Goal: Information Seeking & Learning: Learn about a topic

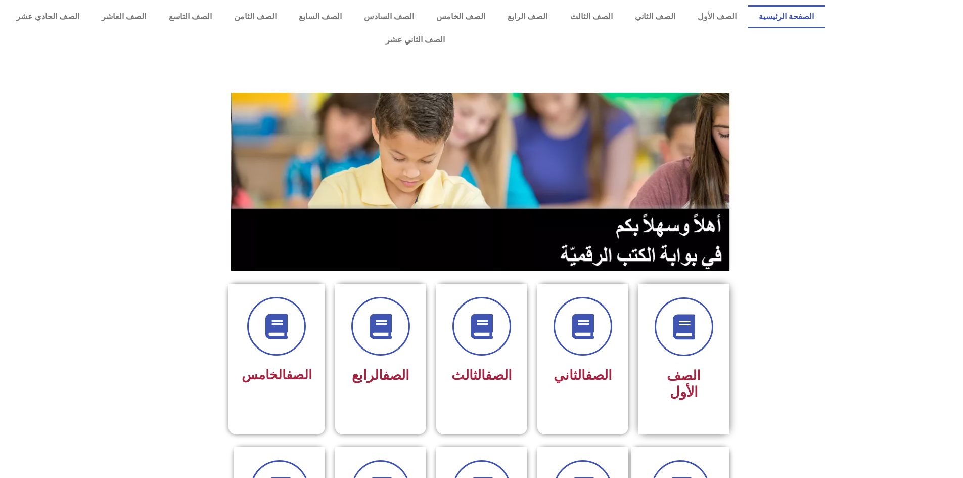
scroll to position [101, 0]
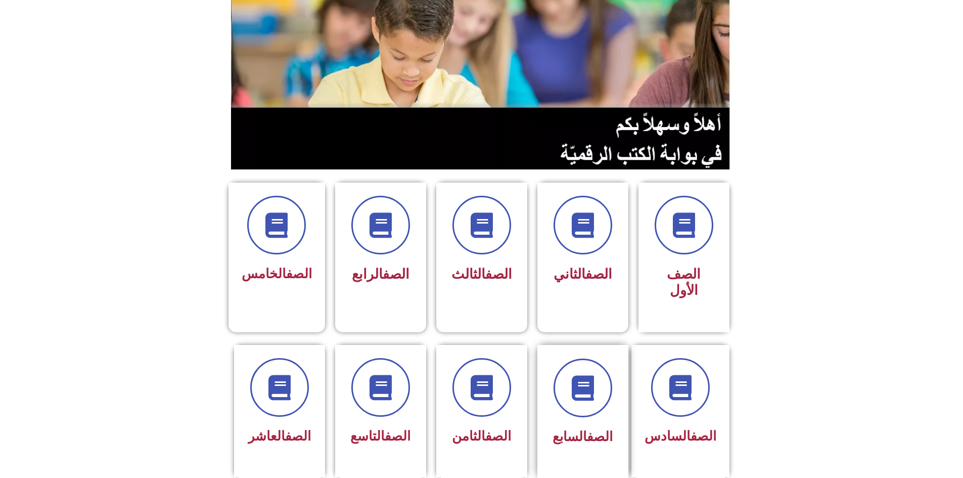
drag, startPoint x: 572, startPoint y: 376, endPoint x: 567, endPoint y: 383, distance: 8.4
click at [567, 383] on div "الصف السابع" at bounding box center [583, 403] width 64 height 91
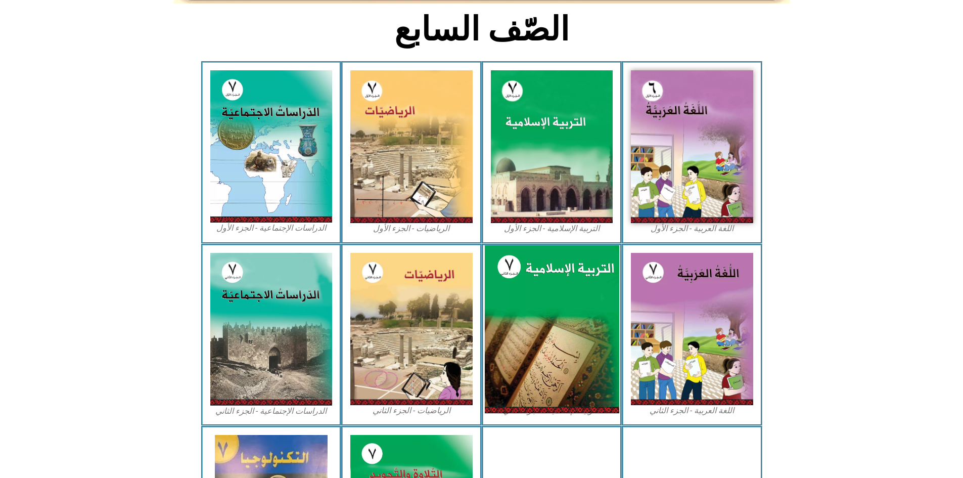
scroll to position [401, 0]
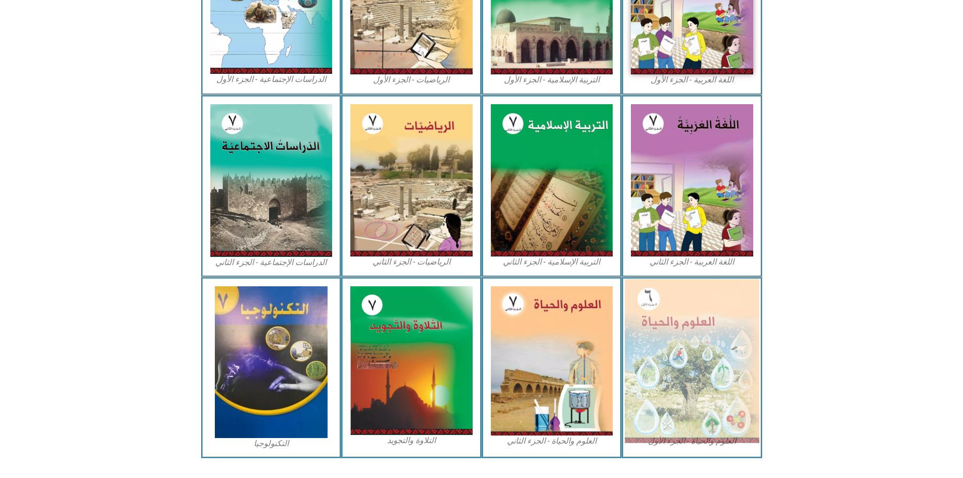
click at [645, 334] on img at bounding box center [692, 361] width 134 height 164
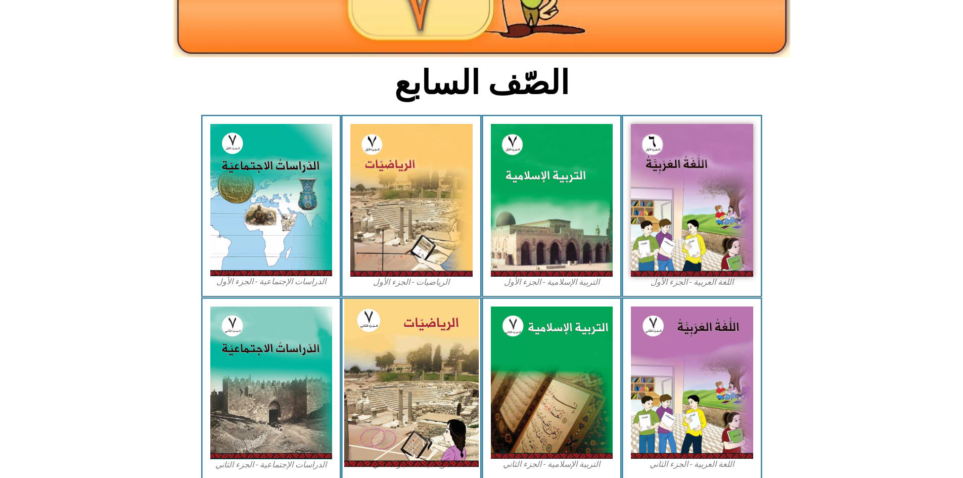
scroll to position [149, 0]
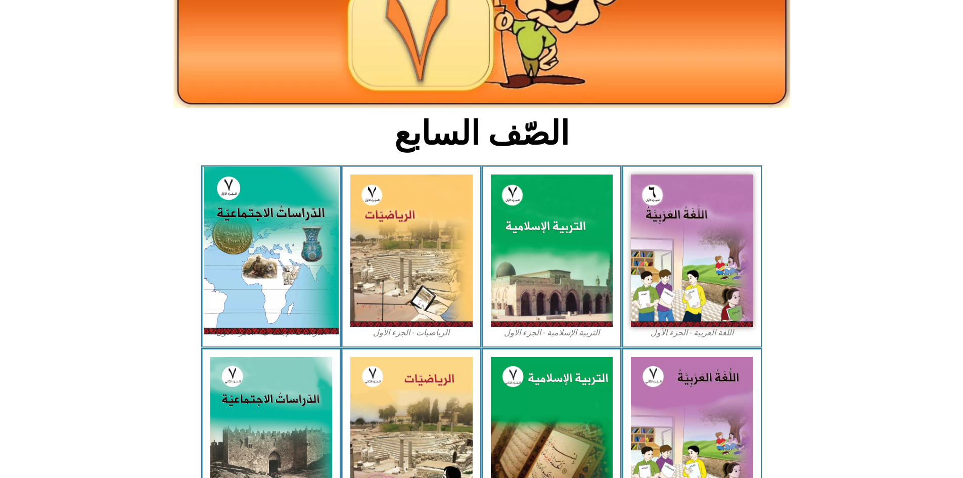
click at [259, 173] on img at bounding box center [271, 250] width 134 height 167
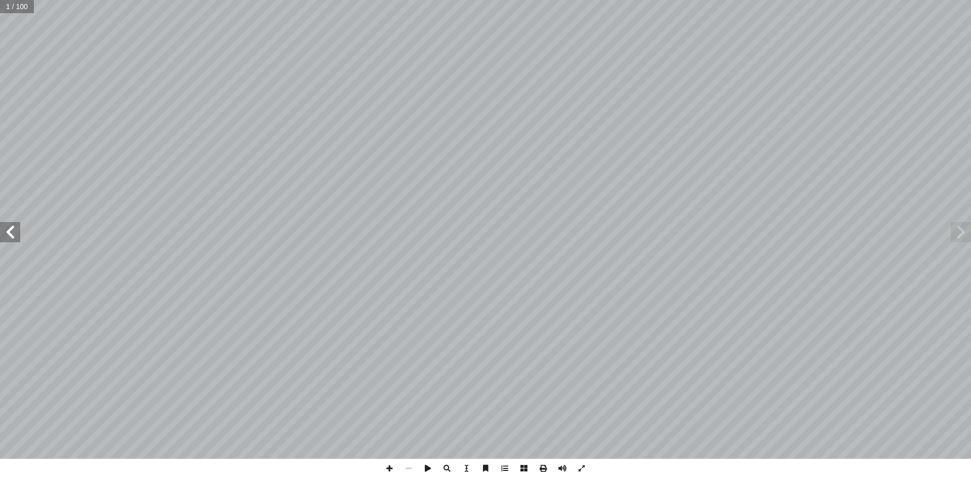
click at [15, 224] on span at bounding box center [10, 232] width 20 height 20
click at [14, 224] on span at bounding box center [10, 232] width 20 height 20
click at [13, 226] on span at bounding box center [10, 232] width 20 height 20
click at [13, 225] on span at bounding box center [10, 232] width 20 height 20
click at [3, 236] on span at bounding box center [10, 232] width 20 height 20
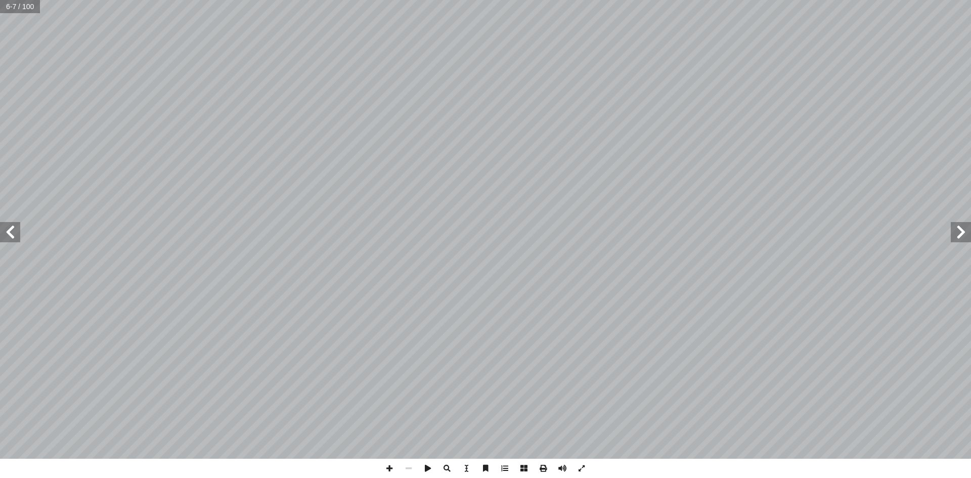
click at [4, 235] on span at bounding box center [10, 232] width 20 height 20
click at [4, 234] on span at bounding box center [10, 232] width 20 height 20
click at [6, 230] on span at bounding box center [10, 232] width 20 height 20
click at [9, 228] on span at bounding box center [10, 232] width 20 height 20
click at [11, 239] on span at bounding box center [10, 232] width 20 height 20
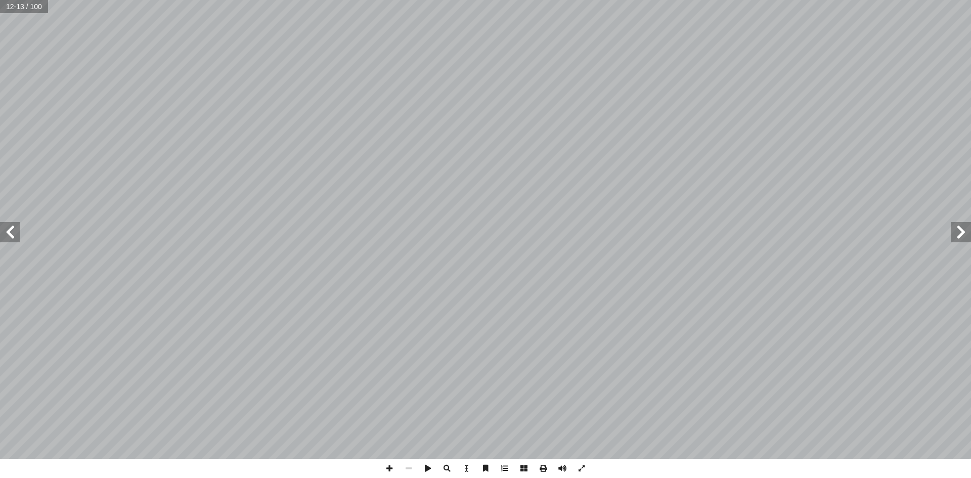
click at [11, 237] on span at bounding box center [10, 232] width 20 height 20
click at [12, 236] on span at bounding box center [10, 232] width 20 height 20
click at [16, 233] on span at bounding box center [10, 232] width 20 height 20
click at [14, 230] on span at bounding box center [10, 232] width 20 height 20
click at [409, 466] on span at bounding box center [408, 468] width 19 height 19
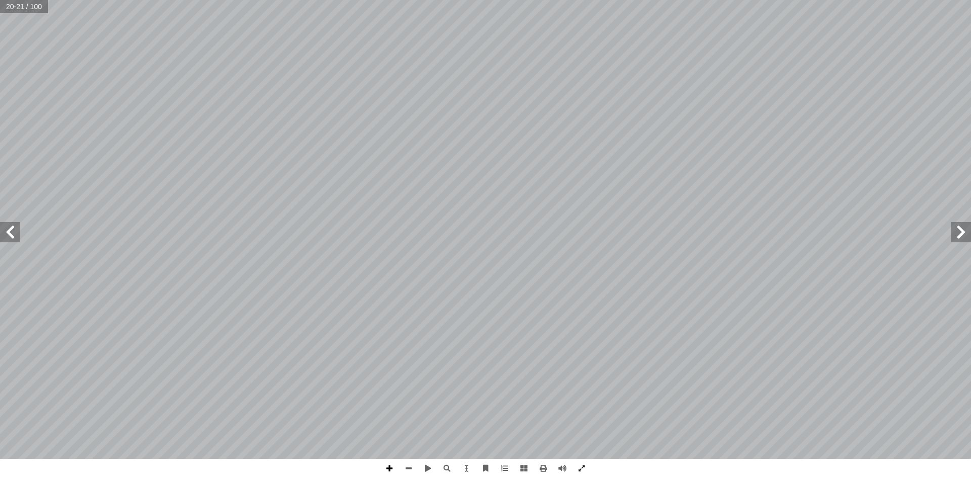
click at [382, 469] on span at bounding box center [389, 468] width 19 height 19
click at [563, 468] on span at bounding box center [562, 468] width 19 height 19
drag, startPoint x: 561, startPoint y: 466, endPoint x: 553, endPoint y: 466, distance: 8.6
click at [560, 466] on span at bounding box center [562, 468] width 19 height 19
click at [578, 469] on span at bounding box center [581, 468] width 19 height 19
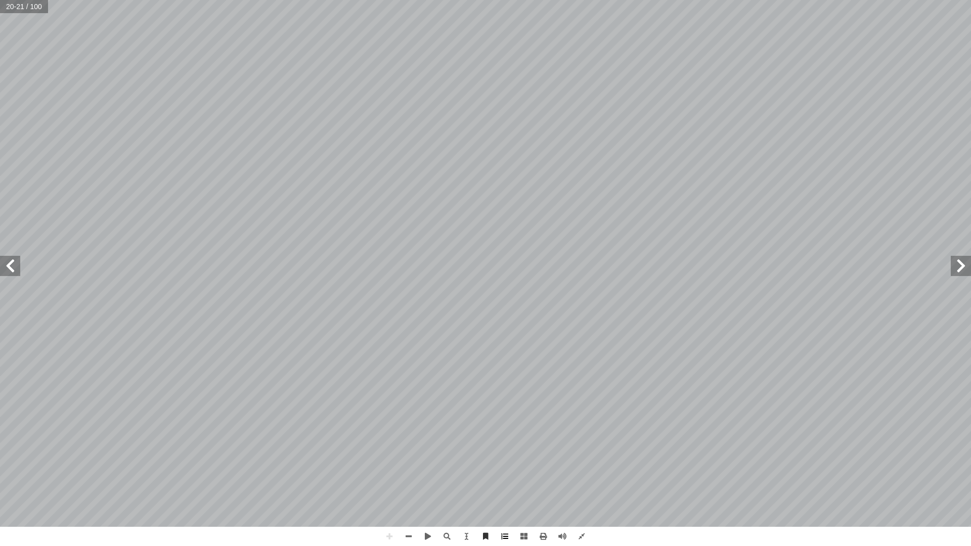
drag, startPoint x: 492, startPoint y: 545, endPoint x: 492, endPoint y: 534, distance: 11.6
click at [494, 477] on span at bounding box center [485, 536] width 19 height 19
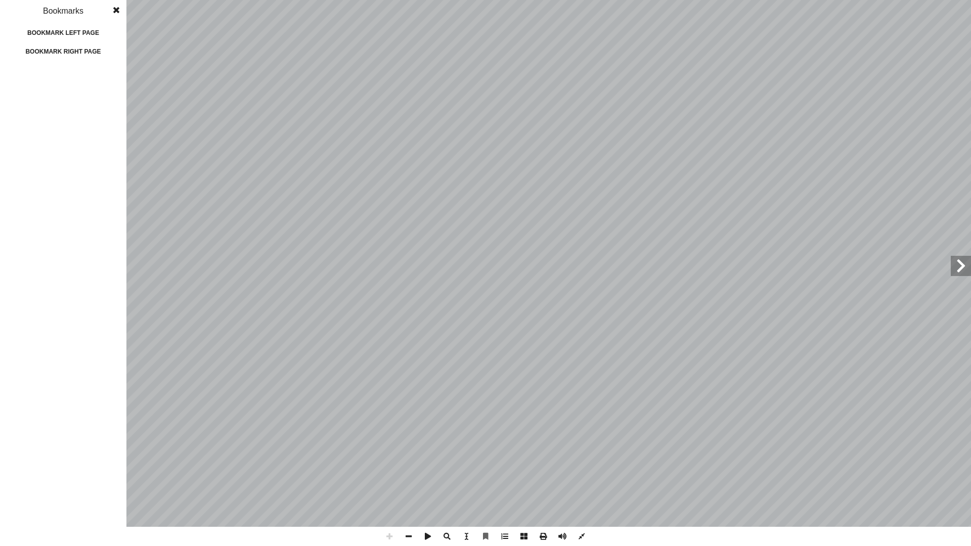
click at [960, 274] on span at bounding box center [960, 266] width 20 height 20
click at [96, 243] on div "10 ــض. ْ ي أ ال� َ طلــق العلمــاء علــى هــذه التفاعــلات بنوعيهــا البنــاء …" at bounding box center [485, 273] width 971 height 546
click at [90, 243] on div "1 2 3 4 5 6 7 8 9 10 11 12 13 14 15 16 17 18 19 20 21 22 23 24 25 26 27 28 29 3…" at bounding box center [63, 303] width 126 height 486
click at [25, 257] on div "1 2 3 4 5 6 7 8 9 10 11 12 13 14 15 16 17 18 19 20 21 22 23 24 25 26 27 28 29 3…" at bounding box center [63, 303] width 126 height 486
click at [13, 262] on div "1 2 3 4 5 6 7 8 9 10 11 12 13 14 15 16 17 18 19 20 21 22 23 24 25 26 27 28 29 3…" at bounding box center [63, 303] width 126 height 486
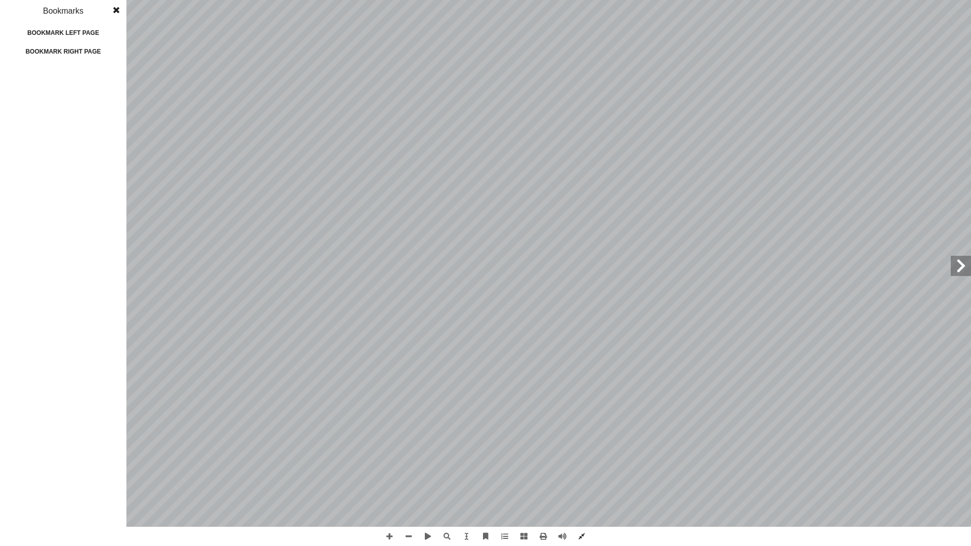
click at [0, 270] on div "1 2 3 4 5 6 7 8 9 10 11 12 13 14 15 16 17 18 19 20 21 22 23 24 25 26 27 28 29 3…" at bounding box center [63, 303] width 126 height 486
click at [0, 272] on div "1 2 3 4 5 6 7 8 9 10 11 12 13 14 15 16 17 18 19 20 21 22 23 24 25 26 27 28 29 3…" at bounding box center [63, 303] width 126 height 486
click at [0, 274] on div "1 2 3 4 5 6 7 8 9 10 11 12 13 14 15 16 17 18 19 20 21 22 23 24 25 26 27 28 29 3…" at bounding box center [63, 303] width 126 height 486
click at [6, 291] on div "1 2 3 4 5 6 7 8 9 10 11 12 13 14 15 16 17 18 19 20 21 22 23 24 25 26 27 28 29 3…" at bounding box center [63, 303] width 126 height 486
click at [105, 317] on div "1 2 3 4 5 6 7 8 9 10 11 12 13 14 15 16 17 18 19 20 21 22 23 24 25 26 27 28 29 3…" at bounding box center [63, 303] width 126 height 486
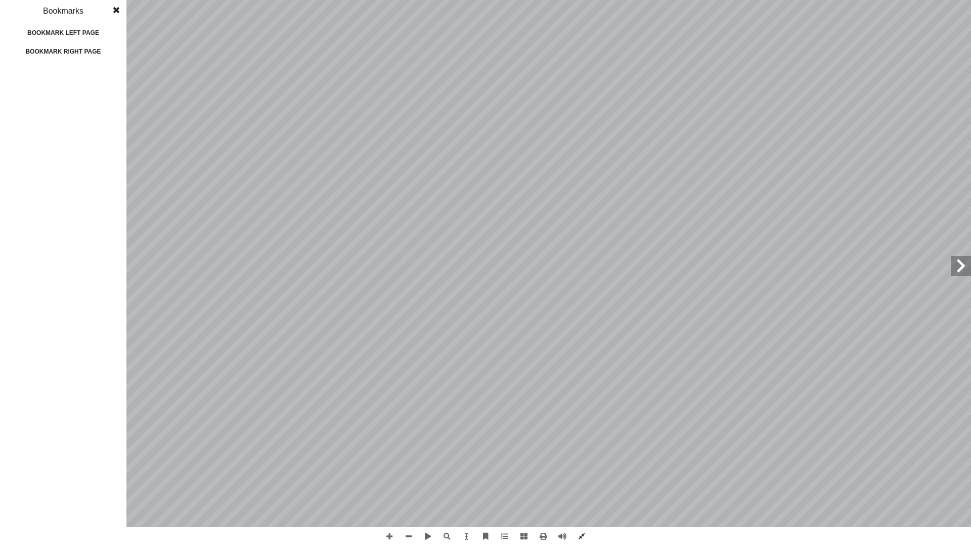
click at [160, 305] on div "8 ولى؟ أ ضافته لقطعة الخبز ال� إ ا ثر الملح الذي تم أ ا ما الغذائية من التعفن؟ …" at bounding box center [485, 273] width 971 height 546
drag, startPoint x: 969, startPoint y: 269, endPoint x: 966, endPoint y: 264, distance: 5.7
click at [968, 265] on span at bounding box center [960, 266] width 20 height 20
click at [966, 264] on span at bounding box center [960, 266] width 20 height 20
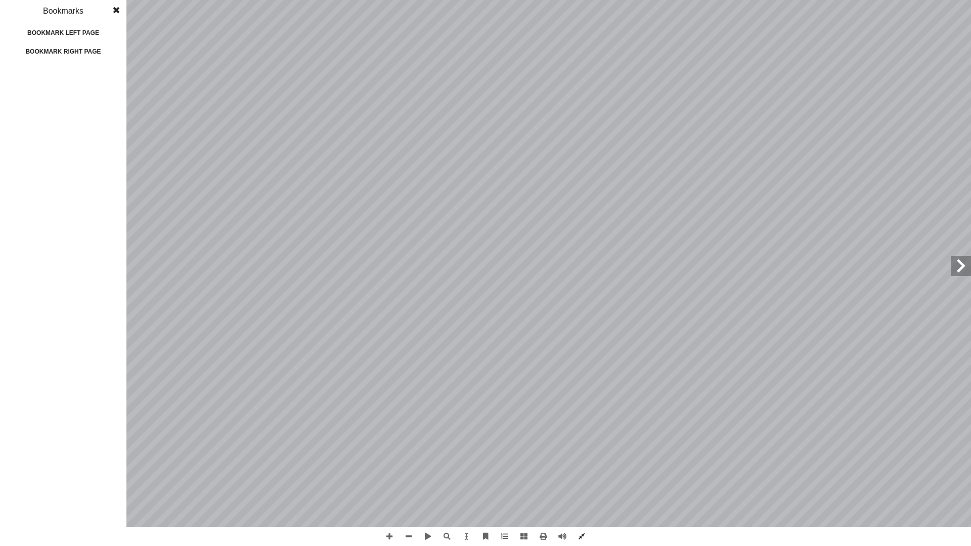
click at [966, 264] on span at bounding box center [960, 266] width 20 height 20
click at [964, 267] on span at bounding box center [960, 266] width 20 height 20
click at [120, 11] on span at bounding box center [116, 10] width 18 height 20
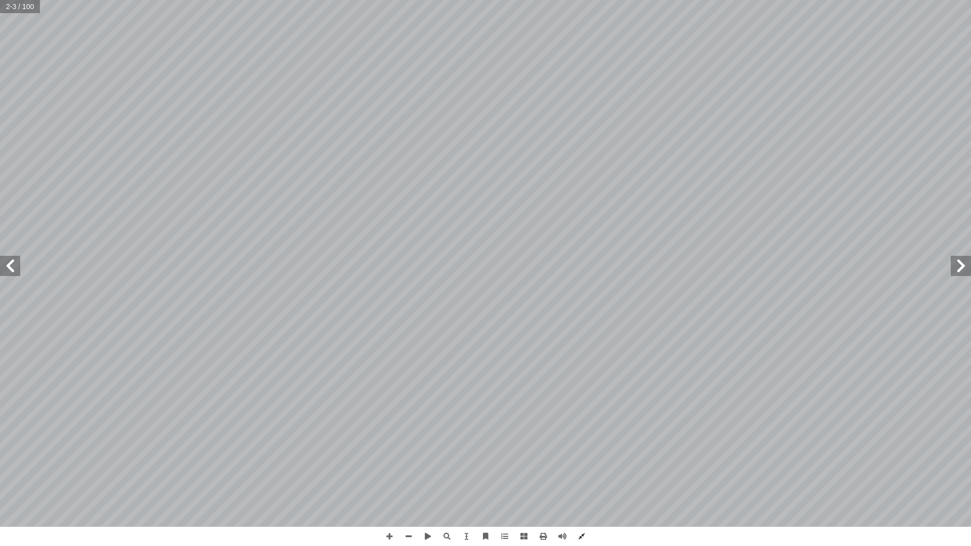
click at [0, 269] on span at bounding box center [10, 266] width 20 height 20
click at [0, 270] on span at bounding box center [10, 266] width 20 height 20
click at [0, 268] on span at bounding box center [10, 266] width 20 height 20
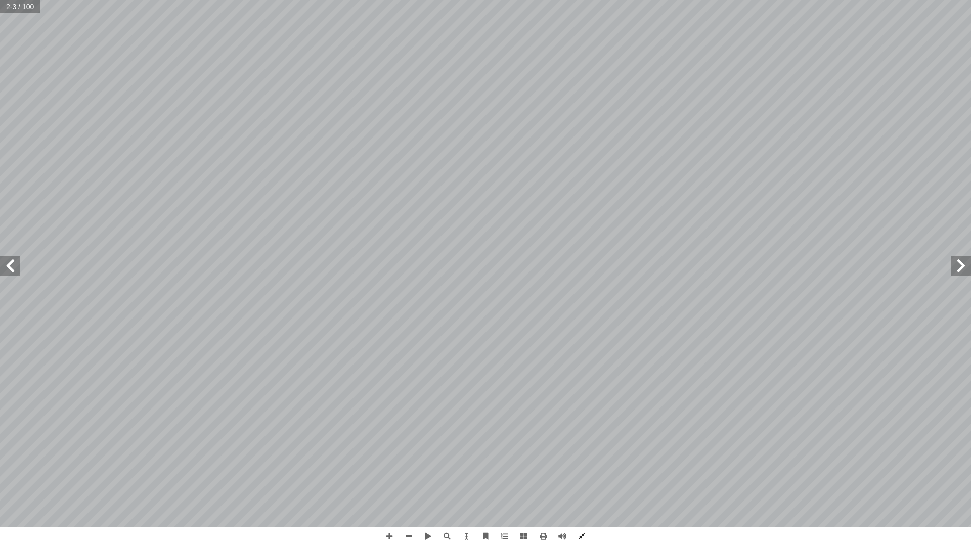
click at [0, 270] on span at bounding box center [10, 266] width 20 height 20
click at [0, 268] on span at bounding box center [10, 266] width 20 height 20
click at [0, 266] on span at bounding box center [10, 266] width 20 height 20
click at [0, 262] on span at bounding box center [10, 266] width 20 height 20
click at [10, 271] on span at bounding box center [10, 266] width 20 height 20
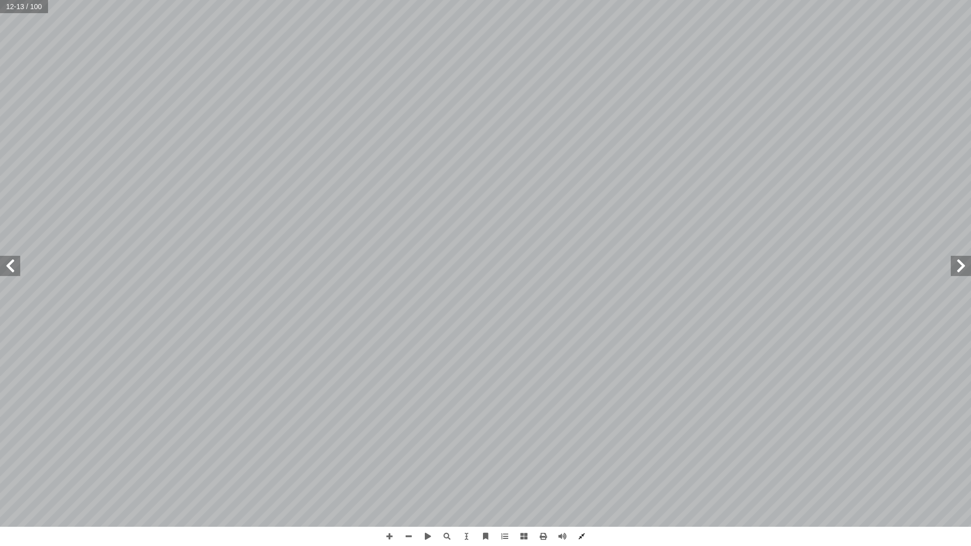
drag, startPoint x: 9, startPoint y: 269, endPoint x: 5, endPoint y: 264, distance: 6.2
click at [6, 264] on span at bounding box center [10, 266] width 20 height 20
click at [5, 257] on span at bounding box center [10, 266] width 20 height 20
click at [6, 250] on div "12 ) 5 نشاط ( يض والتغذية أ نسان في عمليات ال� إ بات والحيوان وال� ّ التكامل بي…" at bounding box center [485, 263] width 971 height 527
click at [5, 264] on span at bounding box center [10, 266] width 20 height 20
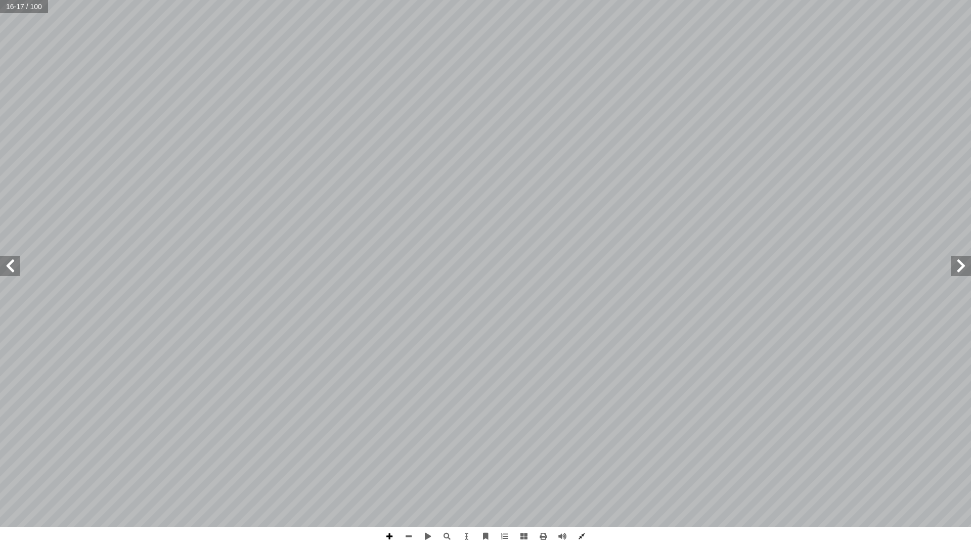
click at [387, 477] on span at bounding box center [389, 536] width 19 height 19
click at [386, 477] on span at bounding box center [389, 536] width 19 height 19
drag, startPoint x: 399, startPoint y: 539, endPoint x: 403, endPoint y: 544, distance: 5.8
click at [401, 477] on span at bounding box center [408, 536] width 19 height 19
click at [0, 265] on span at bounding box center [10, 266] width 20 height 20
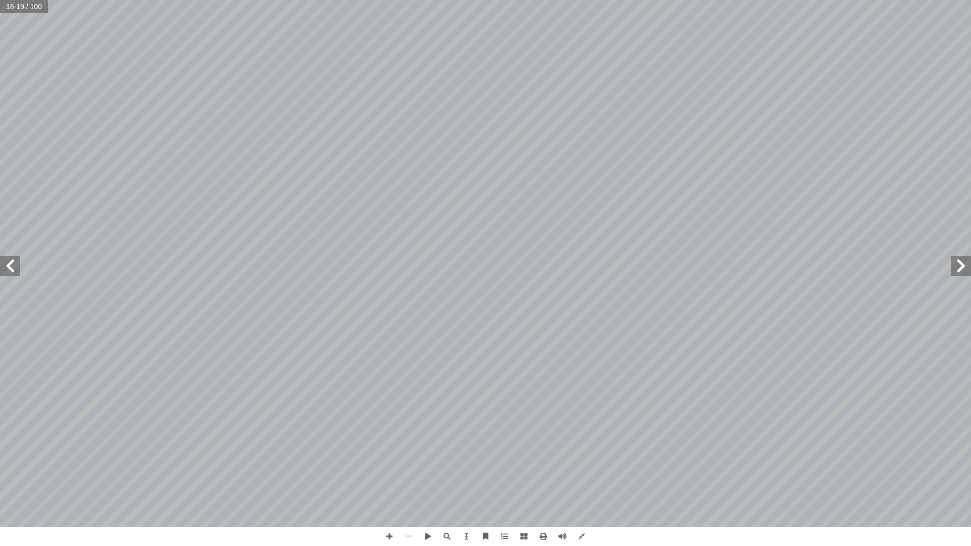
click at [15, 264] on span at bounding box center [10, 266] width 20 height 20
click at [7, 261] on span at bounding box center [10, 266] width 20 height 20
click at [969, 272] on div "16 ) نشاط (٤ تغيرات وسلوكات: تية: آ سئلة ال� أ جب عن ال� أ ا ل الشكل المجاور ثم…" at bounding box center [485, 263] width 971 height 527
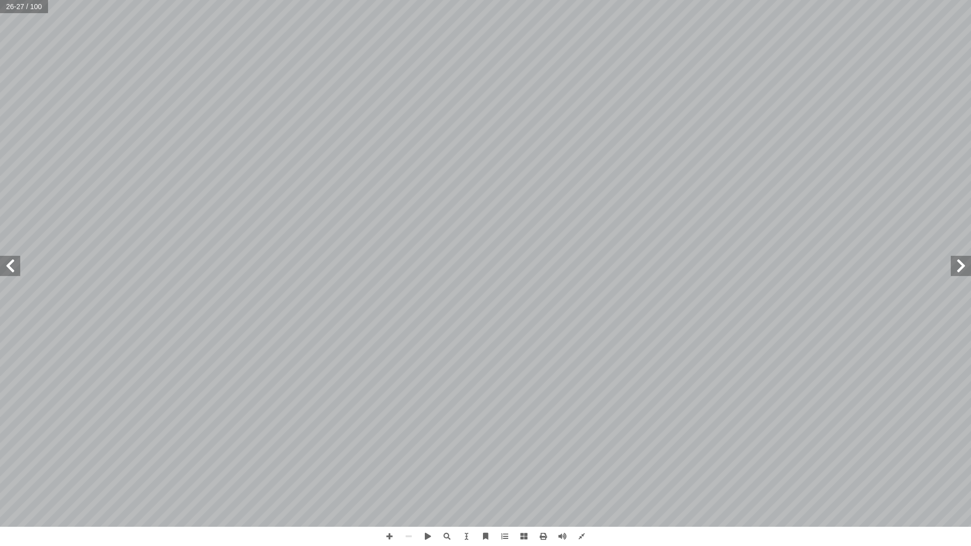
drag, startPoint x: 969, startPoint y: 271, endPoint x: 958, endPoint y: 269, distance: 11.7
click at [958, 269] on span at bounding box center [960, 266] width 20 height 20
click at [953, 273] on span at bounding box center [960, 266] width 20 height 20
click at [953, 274] on span at bounding box center [960, 266] width 20 height 20
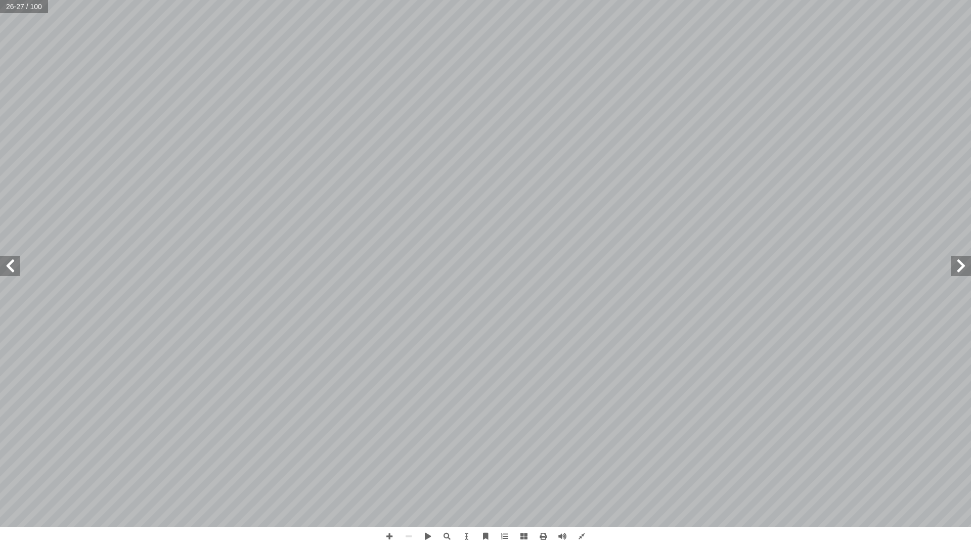
click at [953, 273] on span at bounding box center [960, 266] width 20 height 20
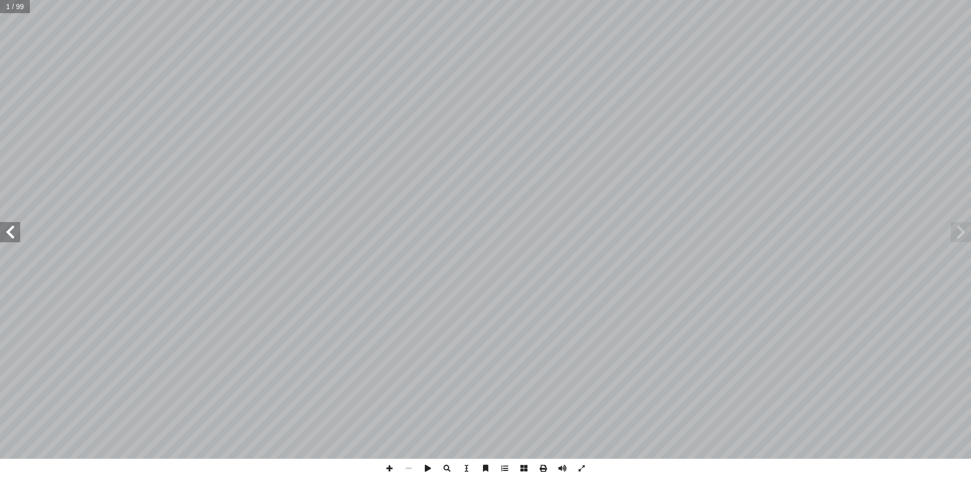
drag, startPoint x: 955, startPoint y: 222, endPoint x: 963, endPoint y: 230, distance: 10.4
click at [955, 223] on span at bounding box center [960, 232] width 20 height 20
click at [964, 231] on span at bounding box center [960, 232] width 20 height 20
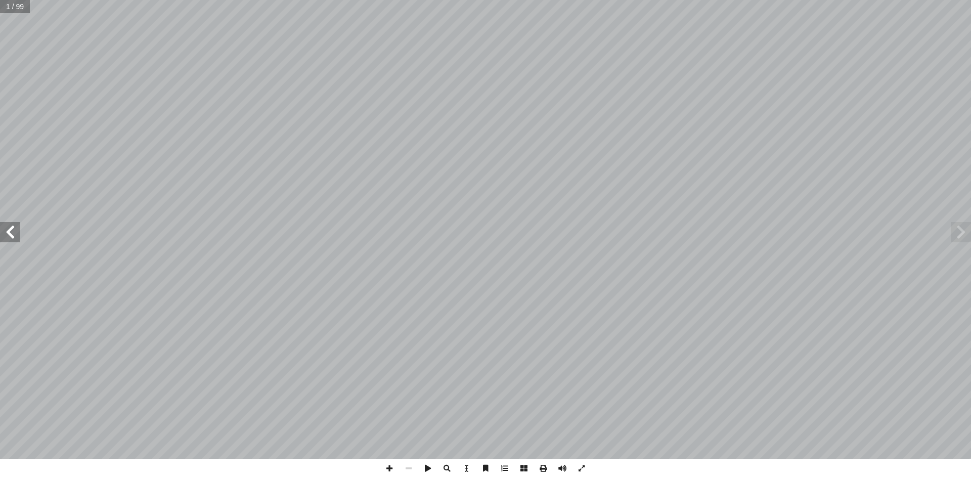
click at [965, 231] on span at bounding box center [960, 232] width 20 height 20
click at [17, 231] on span at bounding box center [10, 232] width 20 height 20
click at [12, 224] on span at bounding box center [10, 232] width 20 height 20
click at [12, 225] on span at bounding box center [10, 232] width 20 height 20
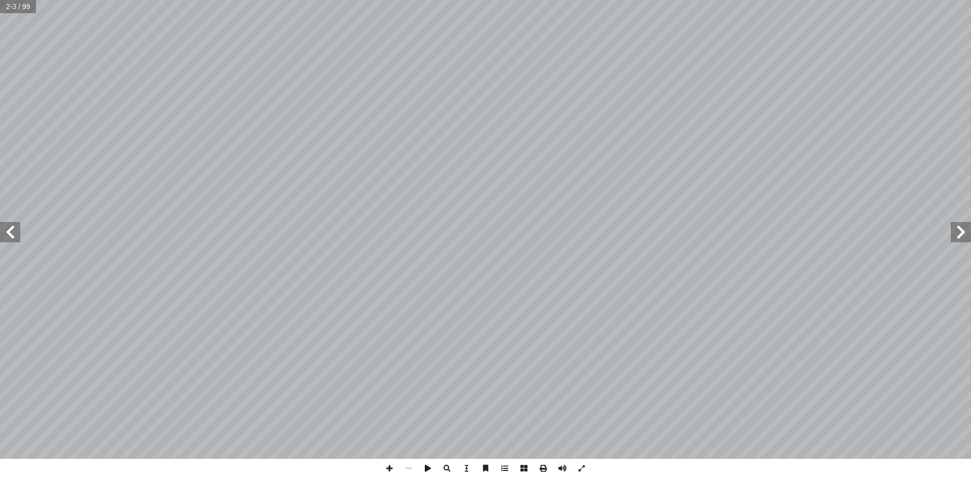
click at [12, 225] on span at bounding box center [10, 232] width 20 height 20
click at [11, 225] on span at bounding box center [10, 232] width 20 height 20
click at [11, 224] on span at bounding box center [10, 232] width 20 height 20
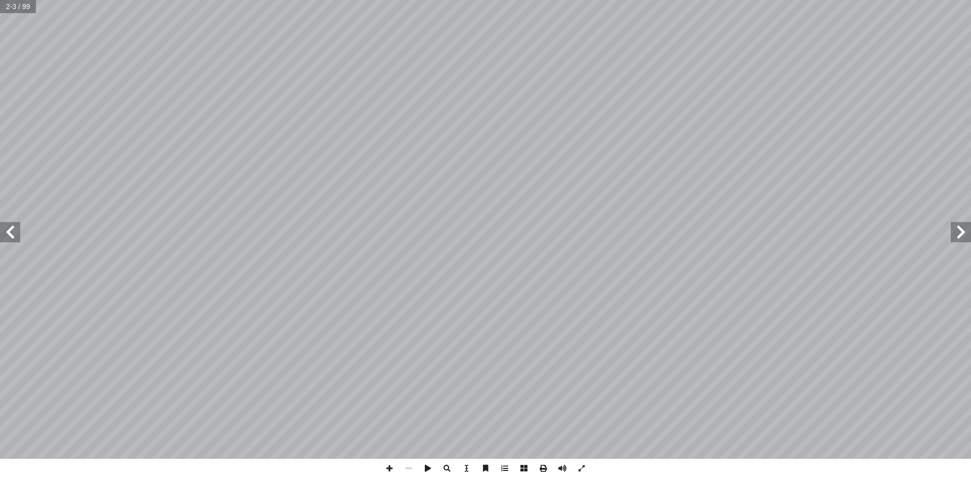
click at [11, 224] on span at bounding box center [10, 232] width 20 height 20
click at [969, 230] on span at bounding box center [960, 232] width 20 height 20
click at [958, 229] on span at bounding box center [960, 232] width 20 height 20
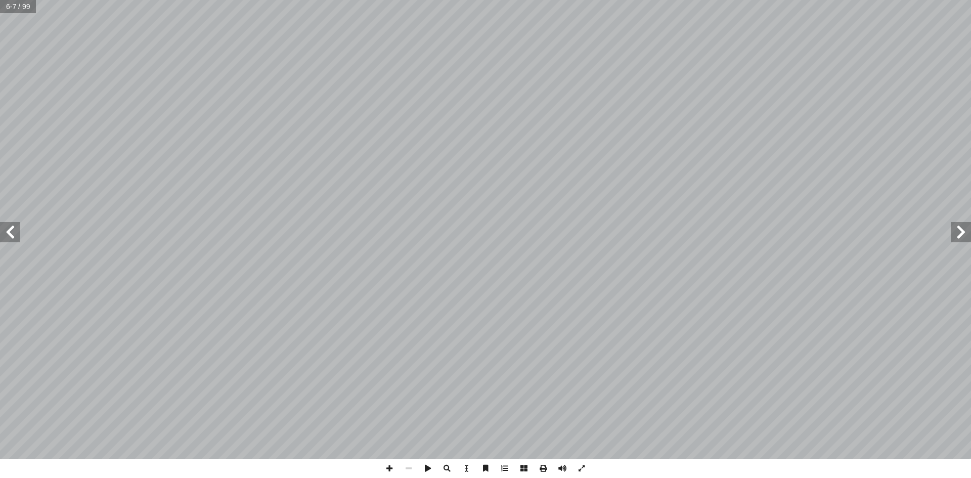
click at [7, 229] on span at bounding box center [10, 232] width 20 height 20
click at [7, 227] on span at bounding box center [10, 232] width 20 height 20
click at [385, 470] on span at bounding box center [389, 468] width 19 height 19
